Goal: Information Seeking & Learning: Learn about a topic

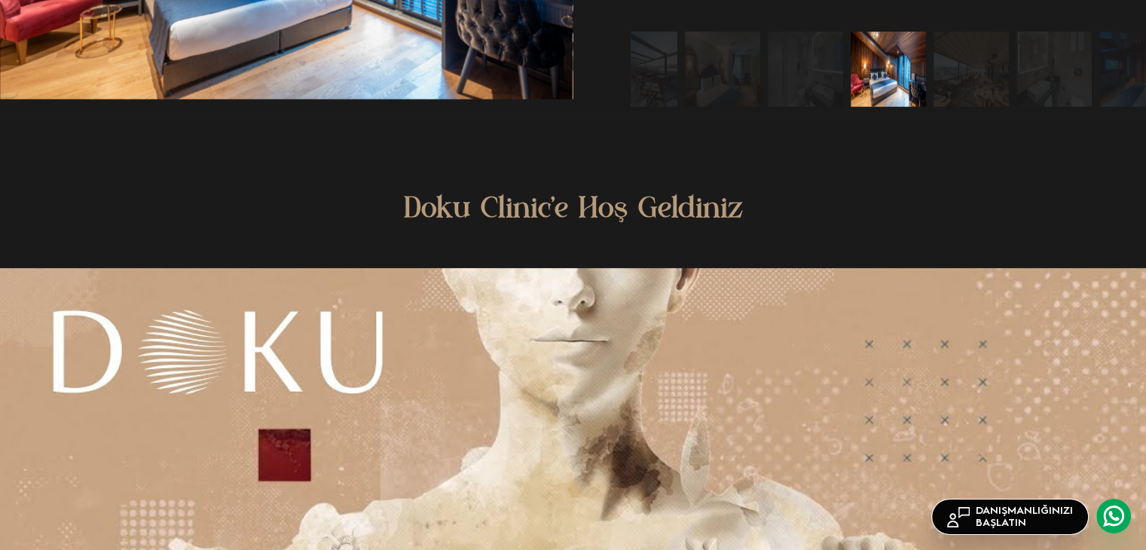
scroll to position [3541, 0]
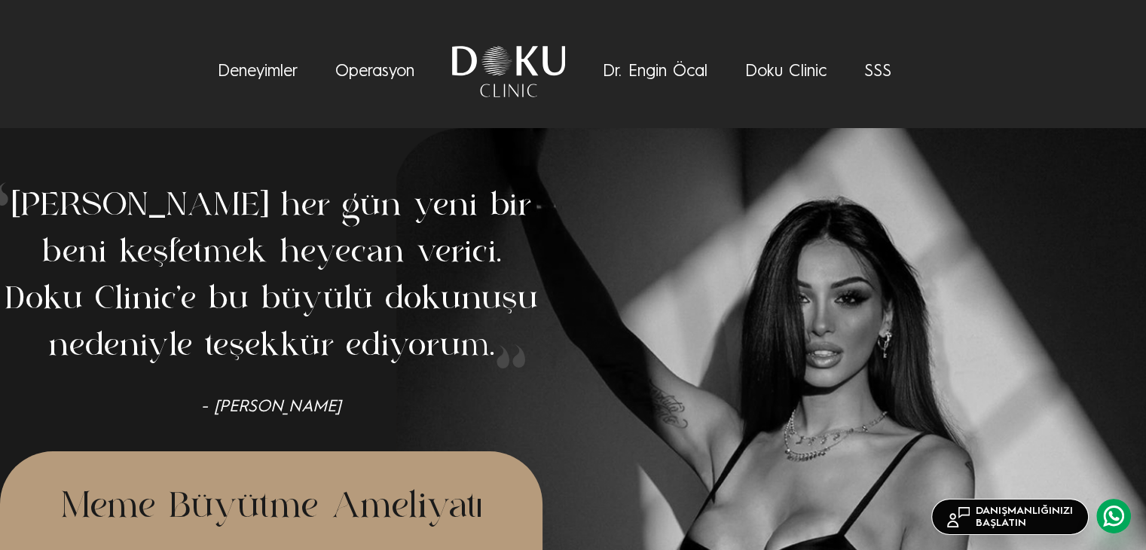
click at [678, 72] on link "Dr. Engin Öcal" at bounding box center [655, 71] width 105 height 17
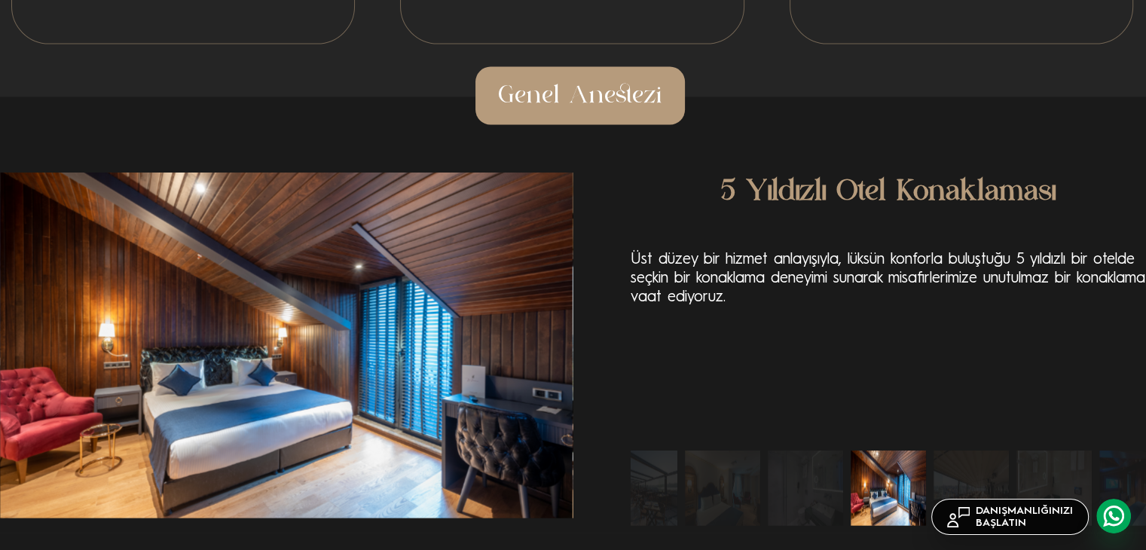
scroll to position [3347, 0]
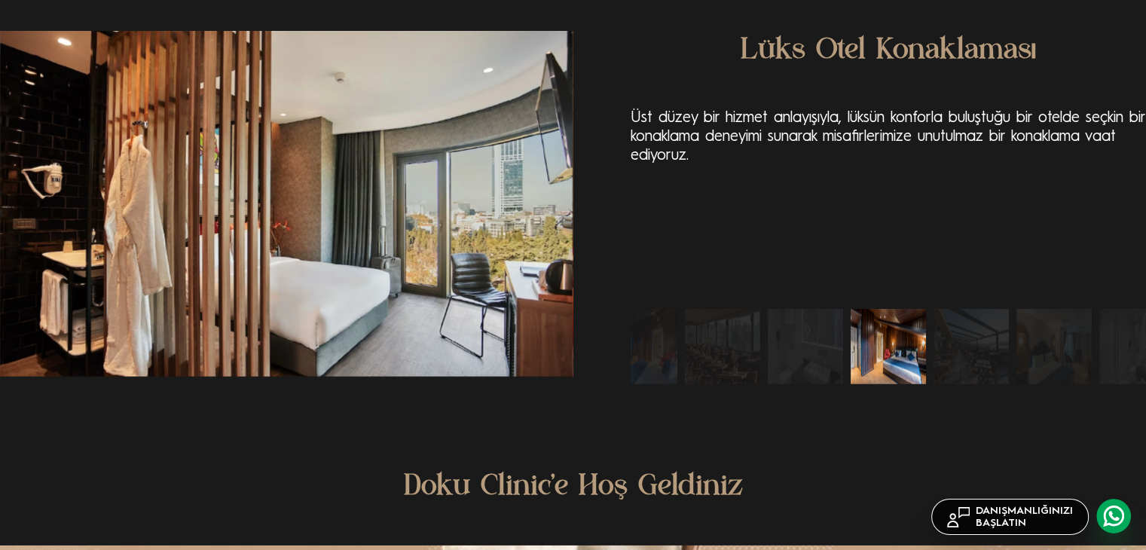
scroll to position [3498, 0]
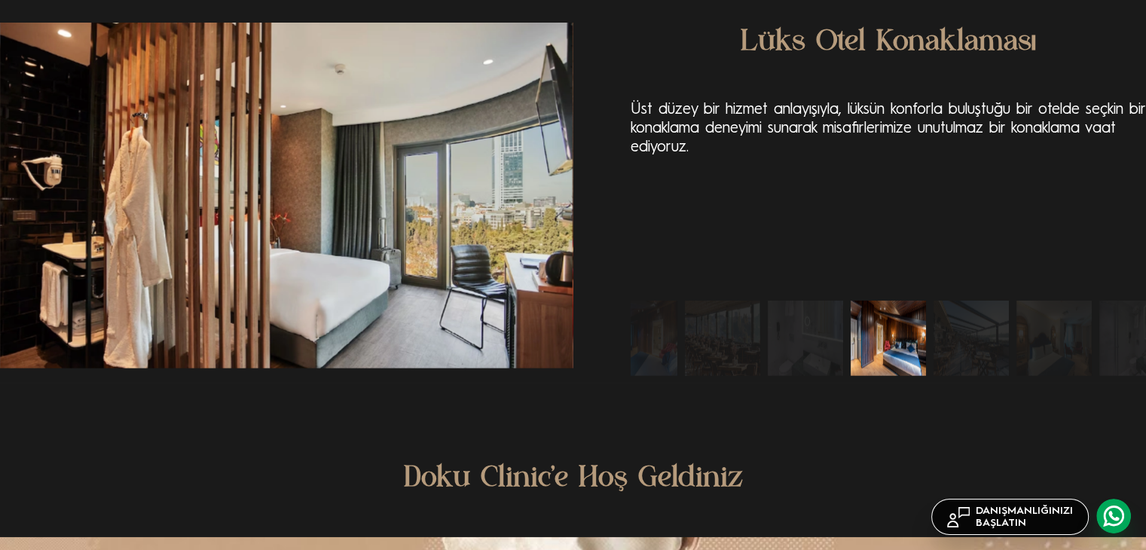
click at [668, 314] on img "4 / 10" at bounding box center [639, 338] width 75 height 75
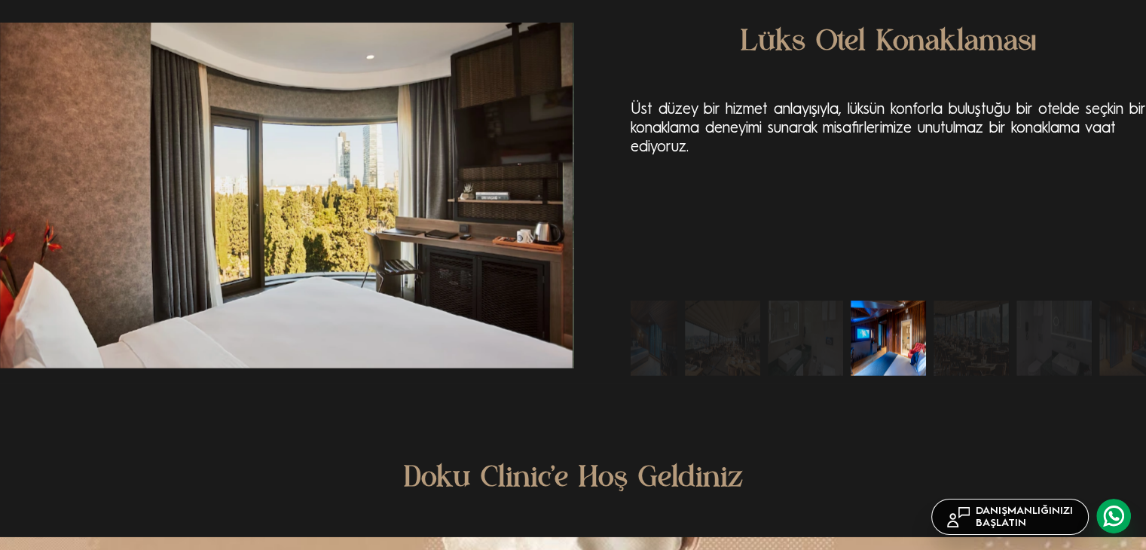
click at [752, 336] on div at bounding box center [888, 338] width 515 height 75
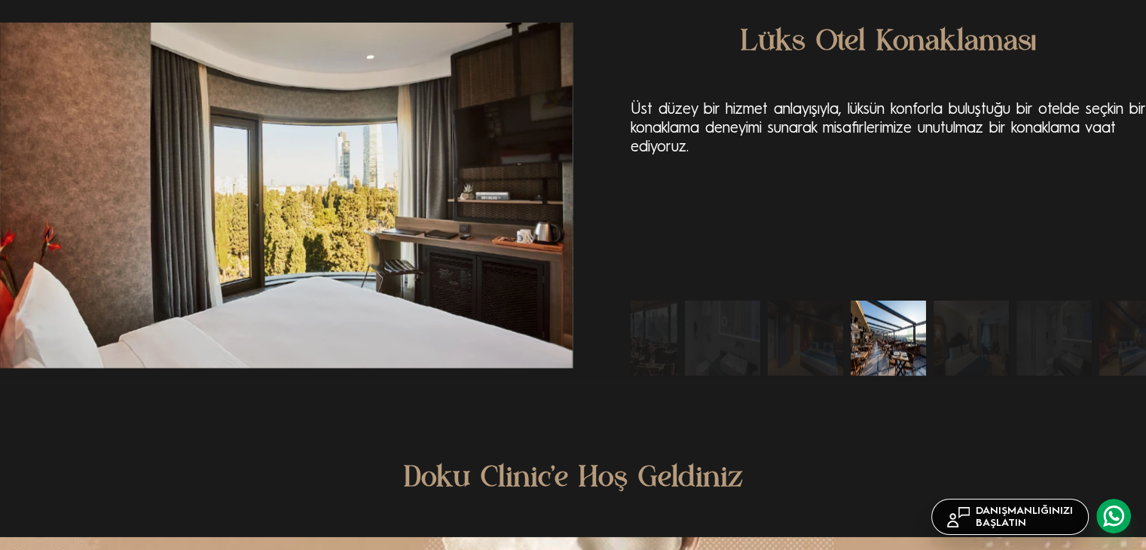
click at [902, 346] on img "8 / 10" at bounding box center [888, 338] width 75 height 75
